Goal: Information Seeking & Learning: Learn about a topic

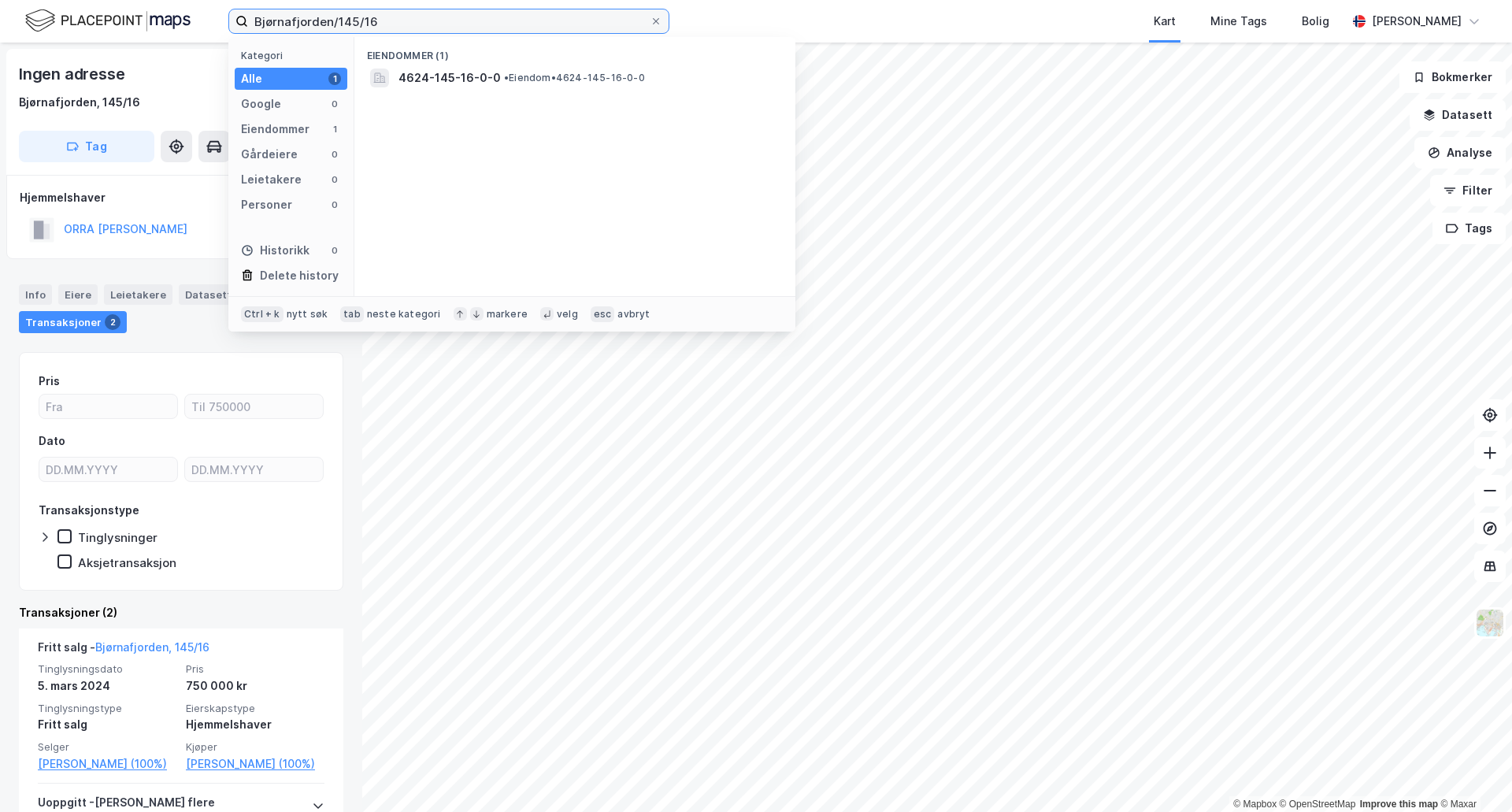
drag, startPoint x: 393, startPoint y: 23, endPoint x: 135, endPoint y: 28, distance: 258.0
click at [135, 28] on div "Bjørnafjorden/145/16 Kategori Alle 1 Google 0 Eiendommer 1 Gårdeiere 0 Leietake…" at bounding box center [756, 21] width 1512 height 43
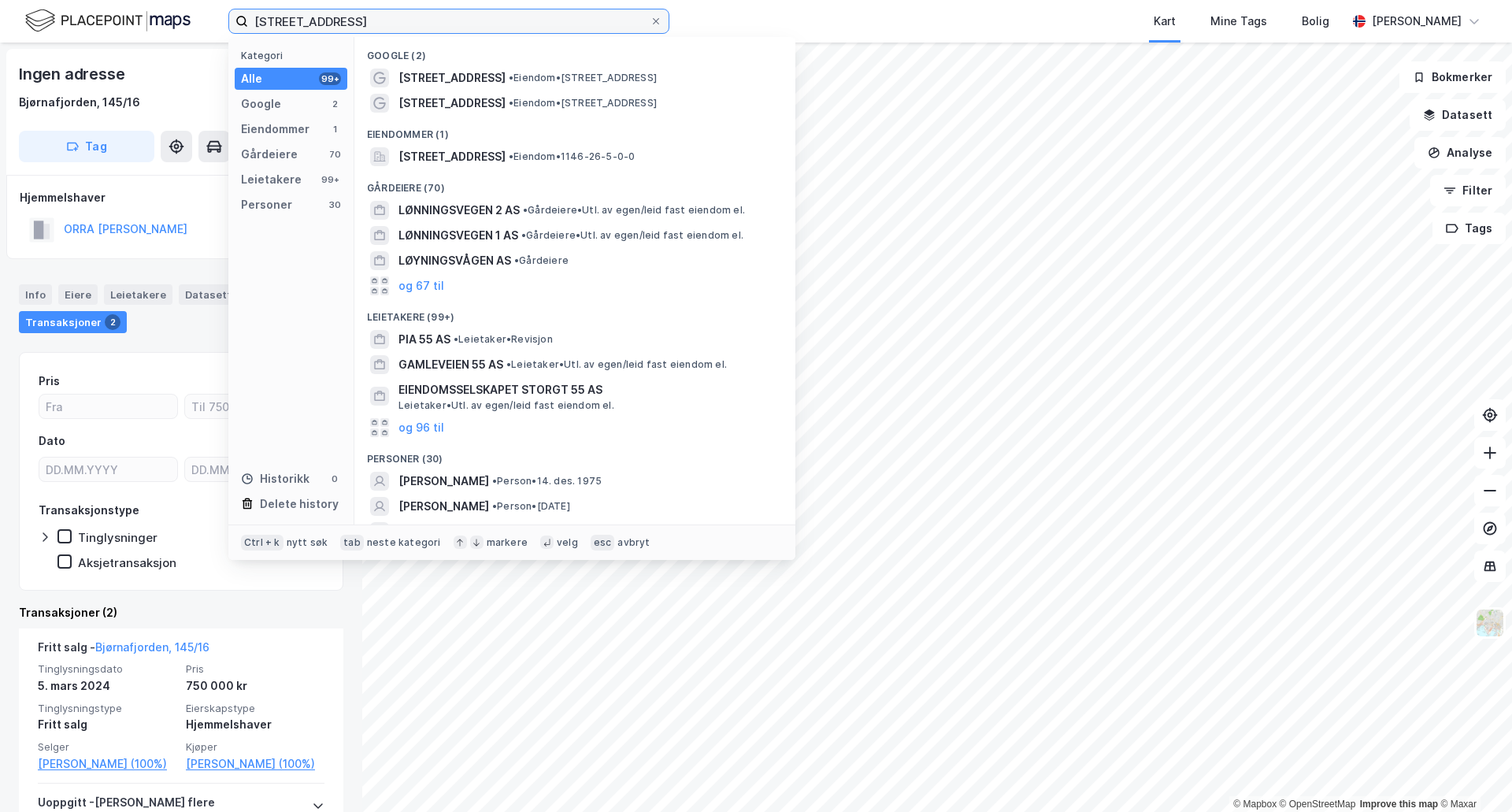
type input "[STREET_ADDRESS]"
click at [558, 83] on span "• Eiendom • [STREET_ADDRESS]" at bounding box center [583, 78] width 148 height 13
